Goal: Transaction & Acquisition: Register for event/course

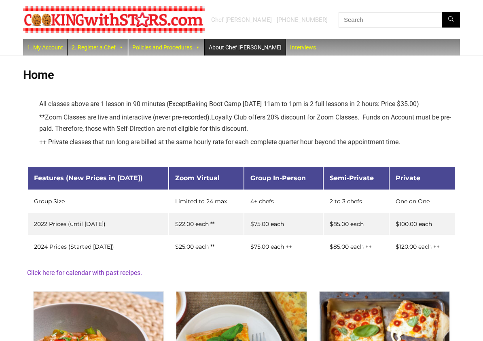
click at [237, 47] on link "About Chef [PERSON_NAME]" at bounding box center [245, 47] width 81 height 16
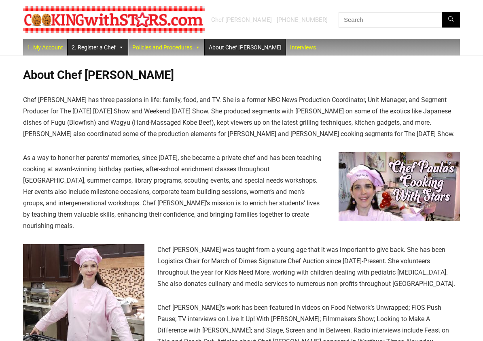
click at [122, 50] on span at bounding box center [121, 47] width 6 height 16
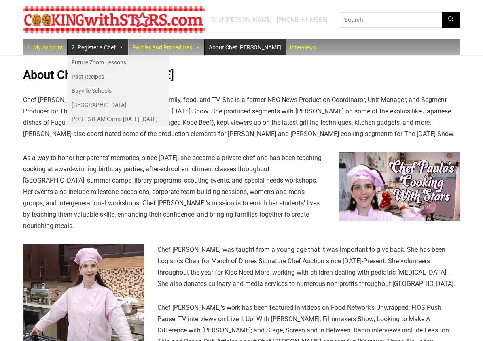
click at [240, 119] on p "Chef Paula Gottlieb Herman has three passions in life: family, food, and TV. Sh…" at bounding box center [241, 116] width 437 height 45
click at [194, 45] on link "Policies and Procedures" at bounding box center [166, 47] width 76 height 16
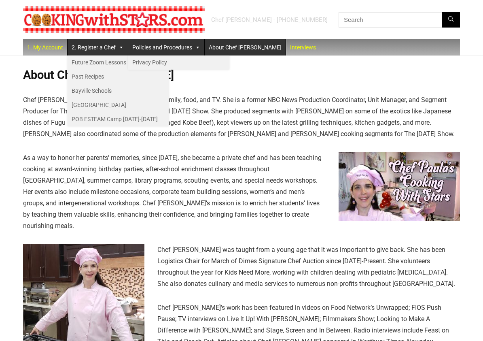
click at [199, 48] on span at bounding box center [198, 47] width 6 height 16
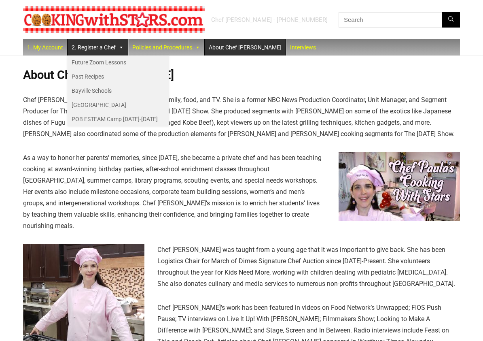
click at [120, 51] on span at bounding box center [121, 47] width 6 height 16
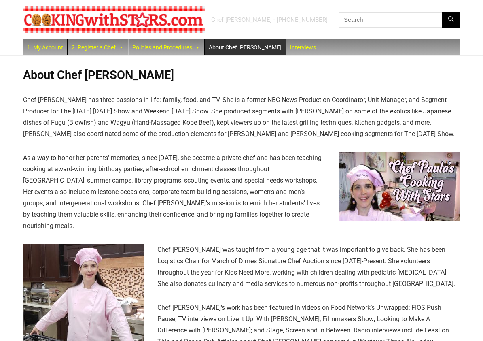
click at [61, 31] on img at bounding box center [114, 19] width 182 height 27
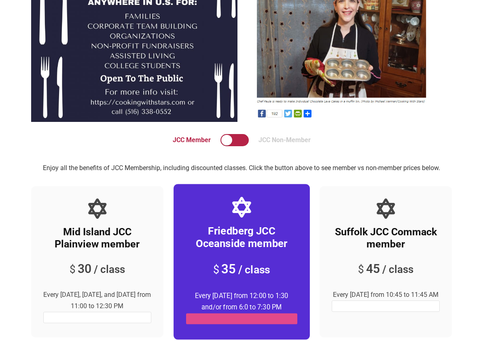
scroll to position [2284, 0]
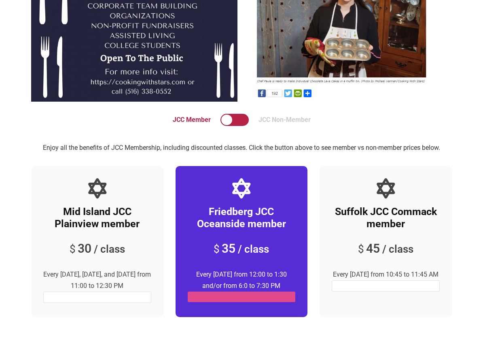
click at [241, 117] on input "checkbox" at bounding box center [236, 121] width 28 height 12
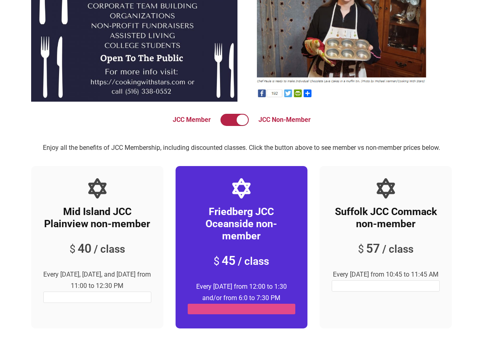
click at [227, 115] on input "checkbox" at bounding box center [236, 121] width 28 height 12
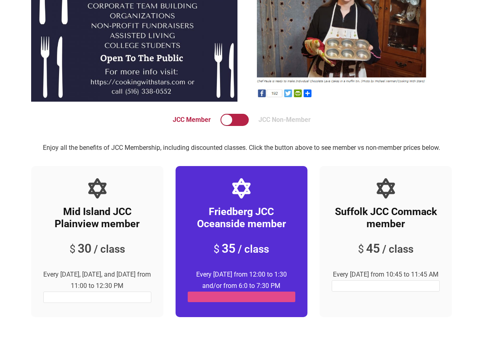
click at [231, 116] on input "checkbox" at bounding box center [236, 121] width 28 height 12
checkbox input "true"
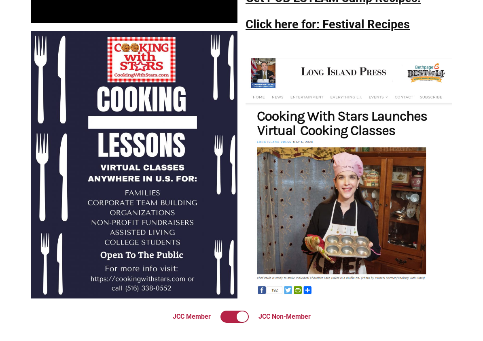
scroll to position [2082, 0]
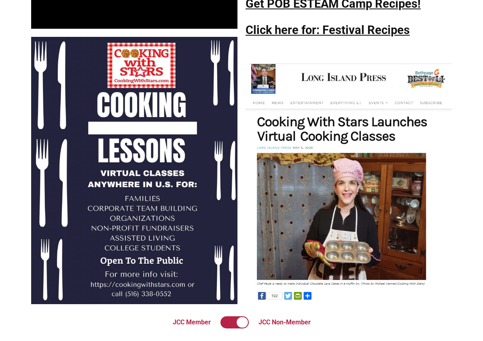
click at [144, 158] on img at bounding box center [134, 170] width 206 height 267
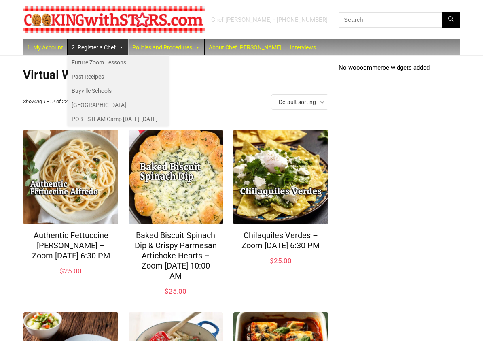
click at [43, 70] on h1 "Virtual Workshop" at bounding box center [175, 75] width 305 height 14
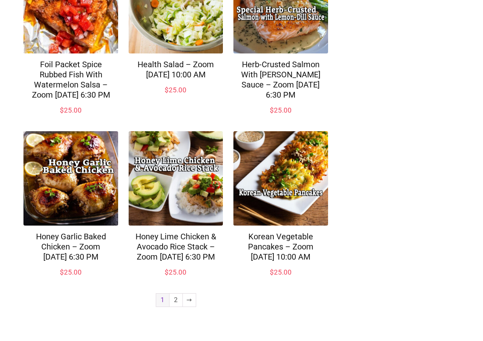
scroll to position [556, 0]
click at [176, 299] on link "2" at bounding box center [175, 299] width 13 height 13
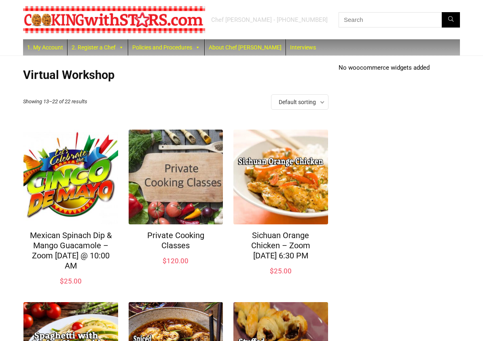
click at [52, 48] on link "1. My Account" at bounding box center [45, 47] width 44 height 16
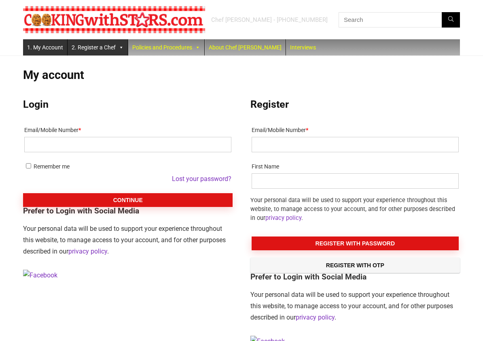
click at [109, 48] on link "2. Register a Chef" at bounding box center [98, 47] width 60 height 16
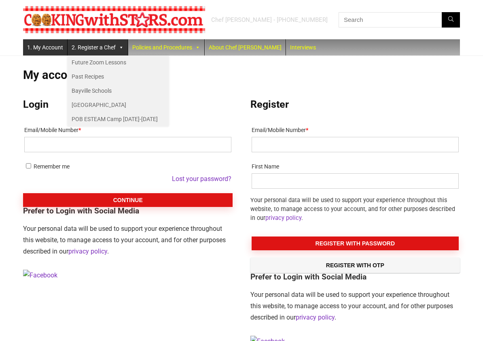
click at [44, 52] on link "1. My Account" at bounding box center [45, 47] width 44 height 16
click at [85, 12] on img at bounding box center [114, 19] width 182 height 27
click at [48, 50] on link "1. My Account" at bounding box center [45, 47] width 44 height 16
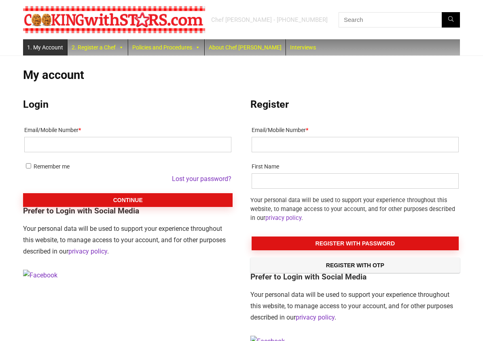
click at [106, 102] on h2 "Login" at bounding box center [128, 104] width 210 height 12
click at [108, 23] on img at bounding box center [114, 19] width 182 height 27
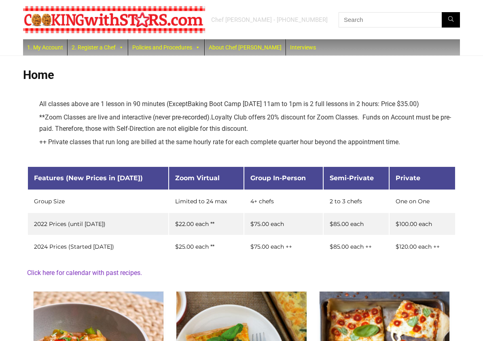
click at [116, 15] on img at bounding box center [114, 19] width 182 height 27
